Goal: Task Accomplishment & Management: Complete application form

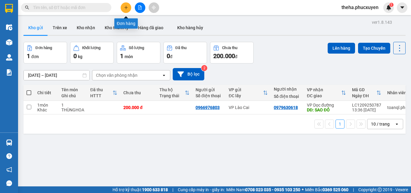
click at [129, 10] on button at bounding box center [126, 7] width 11 height 11
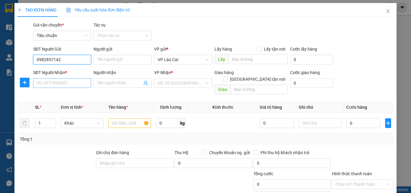
type input "0982857142"
click at [61, 83] on input "SĐT Người Nhận *" at bounding box center [62, 83] width 58 height 10
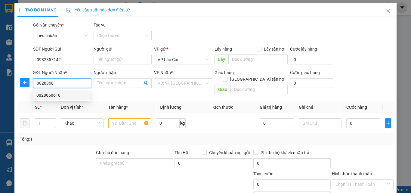
click at [51, 92] on div "0828868618" at bounding box center [61, 95] width 50 height 7
type input "0828868618"
type input "IC 9 [GEOGRAPHIC_DATA]"
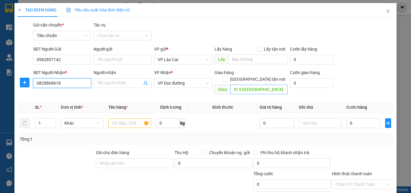
type input "0828868618"
click at [261, 85] on input "IC 9 [GEOGRAPHIC_DATA]" at bounding box center [259, 90] width 57 height 10
click at [137, 119] on input "text" at bounding box center [129, 123] width 43 height 10
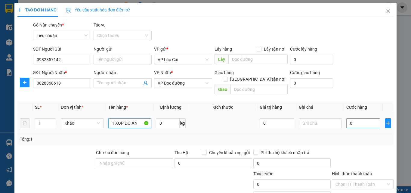
type input "1 XỐP ĐỒ ĂN"
click at [351, 118] on input "0" at bounding box center [363, 123] width 34 height 10
type input "1"
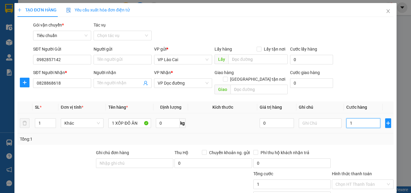
type input "15"
type input "150"
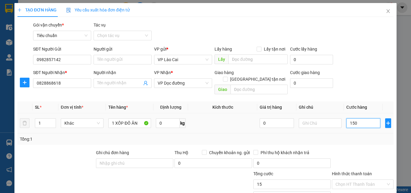
type input "150"
type input "150.000"
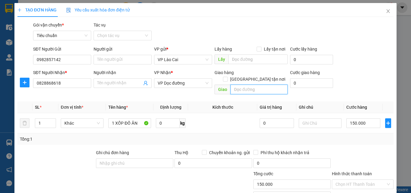
click at [248, 85] on input "text" at bounding box center [259, 90] width 57 height 10
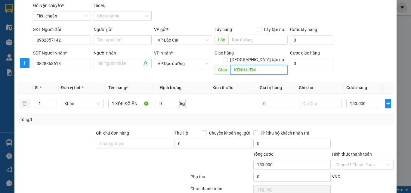
scroll to position [60, 0]
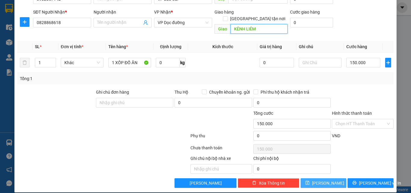
type input "KÊNH LIÊM"
click at [310, 181] on icon "save" at bounding box center [307, 183] width 4 height 4
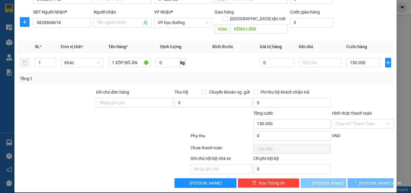
type input "0"
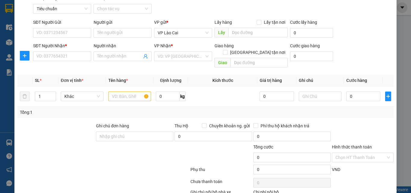
scroll to position [0, 0]
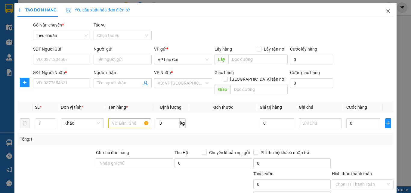
click at [386, 10] on icon "close" at bounding box center [388, 11] width 5 height 5
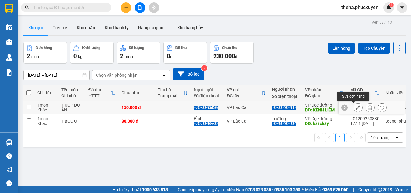
click at [356, 107] on icon at bounding box center [358, 107] width 4 height 4
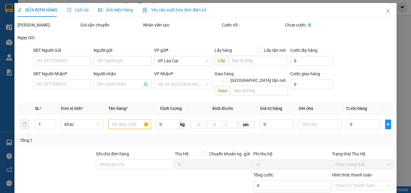
type input "0982857142"
type input "0828868618"
type input "KÊNH LIÊM"
type input "150.000"
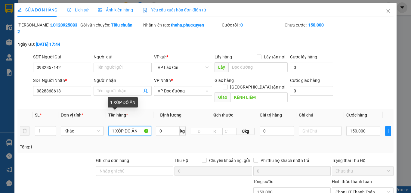
click at [138, 126] on input "1 XỐP ĐỒ ĂN" at bounding box center [129, 131] width 43 height 10
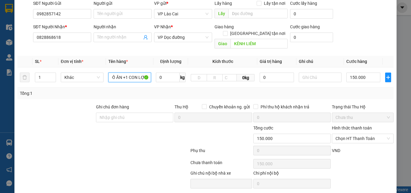
scroll to position [62, 0]
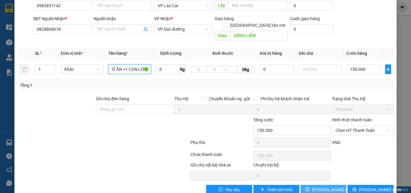
type input "1 XỐP ĐỒ ĂN +1 CON LỢN"
click at [325, 186] on span "[PERSON_NAME] thay đổi" at bounding box center [336, 189] width 48 height 7
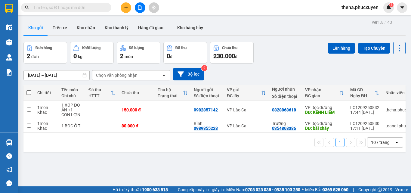
click at [295, 70] on div "[DATE] – [DATE] Press the down arrow key to interact with the calendar and sele…" at bounding box center [214, 74] width 382 height 12
click at [126, 8] on icon "plus" at bounding box center [125, 7] width 3 height 0
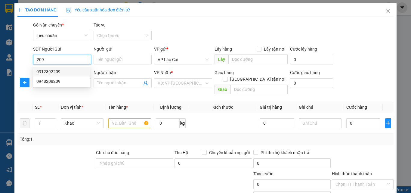
click at [54, 72] on div "0912392209" at bounding box center [61, 71] width 50 height 7
type input "0912392209"
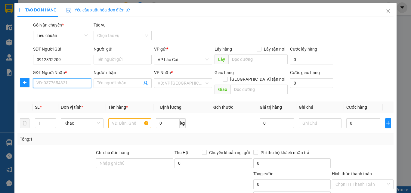
click at [62, 85] on input "SĐT Người Nhận *" at bounding box center [62, 83] width 58 height 10
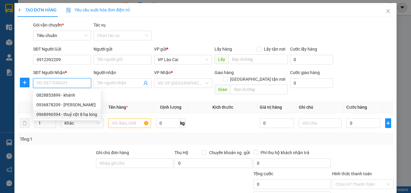
click at [50, 115] on div "0968996594 - thuỷ cột 8 hạ long" at bounding box center [66, 114] width 61 height 7
type input "0968996594"
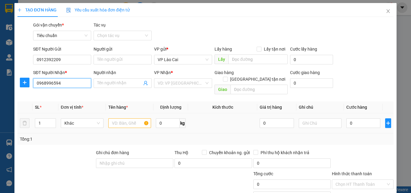
type input "thuỷ cột 8 hạ long"
type input "CỘT 8 HẠ LONG"
click at [131, 118] on input "text" at bounding box center [129, 123] width 43 height 10
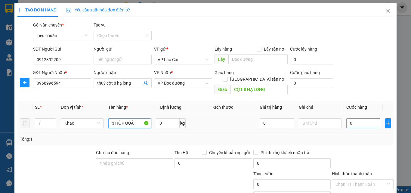
type input "3 HỘP QUẢ"
click at [352, 118] on input "0" at bounding box center [363, 123] width 34 height 10
type input "1"
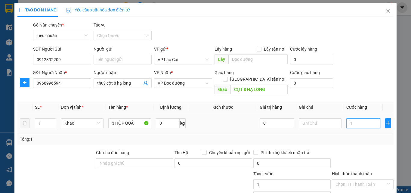
type input "15"
type input "150"
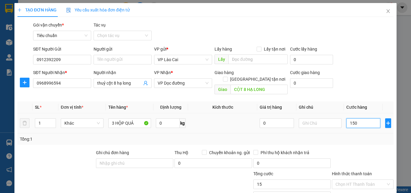
type input "150"
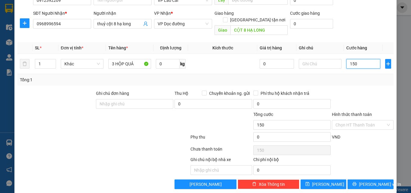
scroll to position [60, 0]
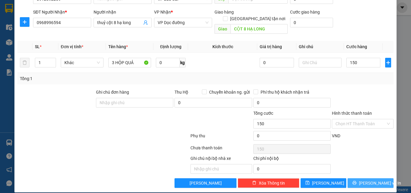
type input "150.000"
click at [352, 178] on button "[PERSON_NAME] và In" at bounding box center [371, 183] width 46 height 10
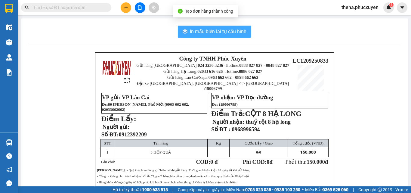
click at [248, 29] on button "In mẫu biên lai tự cấu hình" at bounding box center [214, 32] width 73 height 12
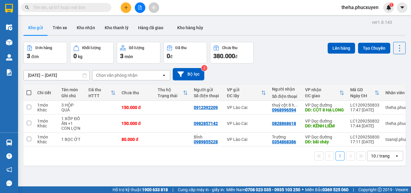
click at [281, 72] on div "[DATE] – [DATE] Press the down arrow key to interact with the calendar and sele…" at bounding box center [214, 74] width 382 height 12
